Goal: Information Seeking & Learning: Find specific fact

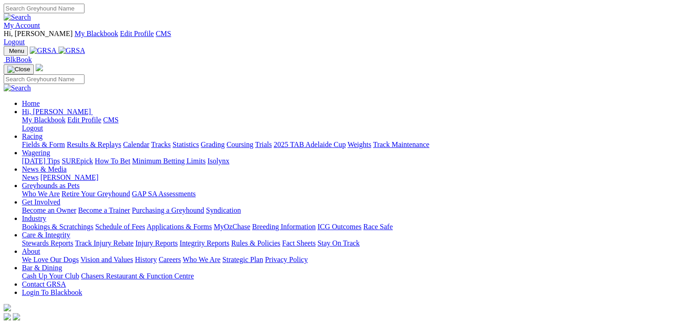
click at [110, 141] on link "Results & Replays" at bounding box center [94, 145] width 54 height 8
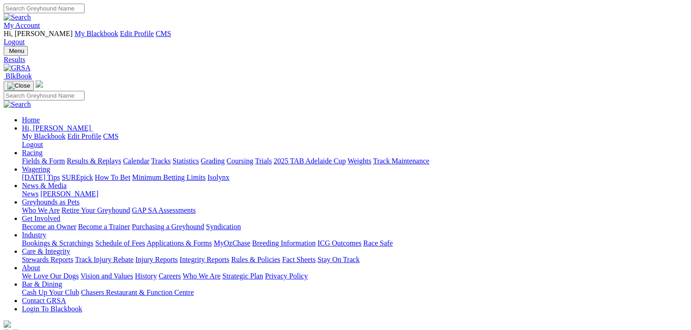
type input "Friday, 19 Sep 2025"
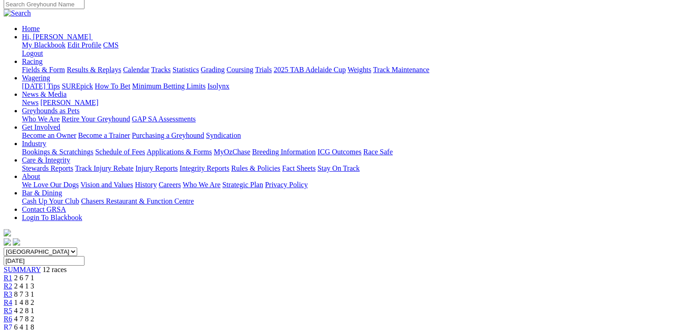
click at [12, 290] on span "R3" at bounding box center [8, 294] width 9 height 8
click at [272, 299] on div "R4 1 4 8 2" at bounding box center [345, 303] width 683 height 8
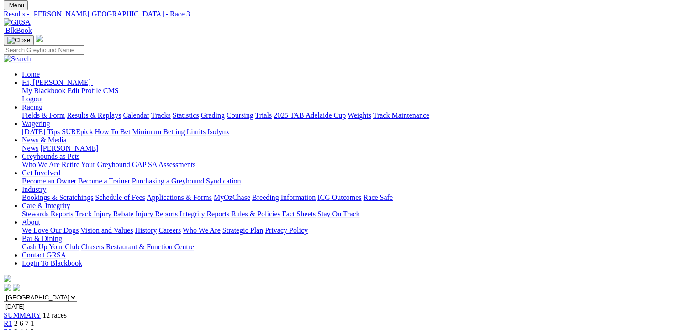
scroll to position [46, 0]
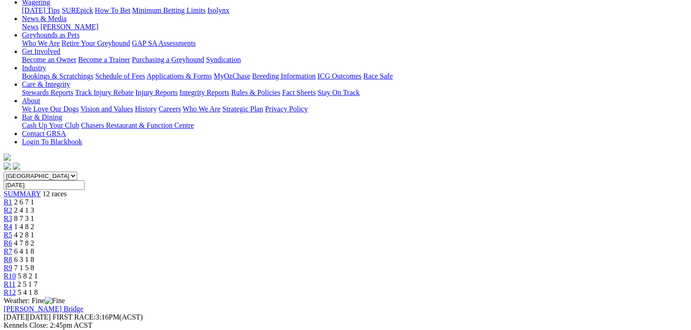
scroll to position [228, 0]
